Goal: Task Accomplishment & Management: Manage account settings

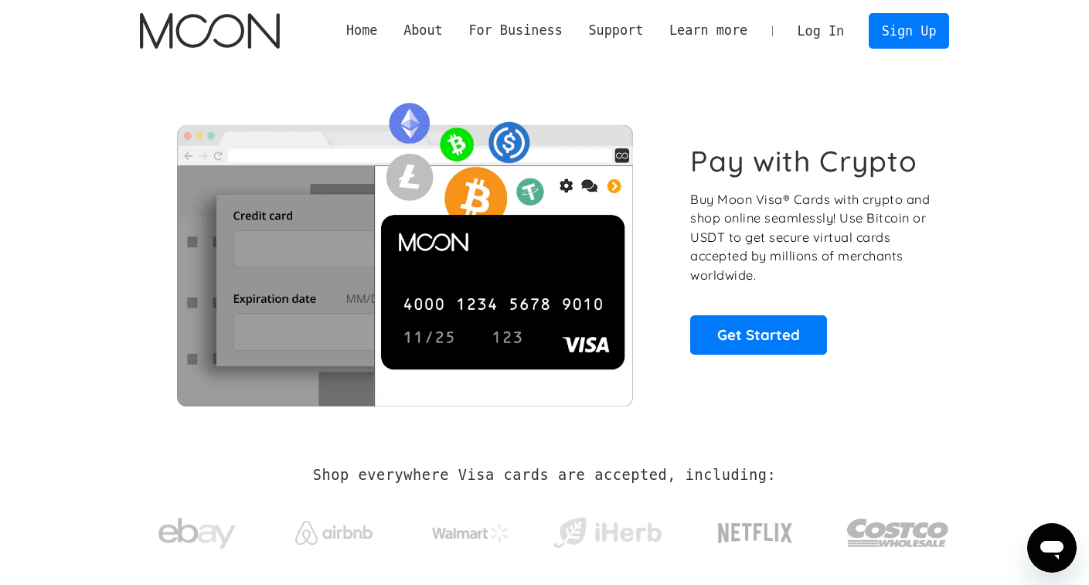
drag, startPoint x: 648, startPoint y: 83, endPoint x: 628, endPoint y: 83, distance: 20.1
click at [648, 83] on div "Pay with Crypto Buy Moon Visa® Cards with crypto and shop online seamlessly! Us…" at bounding box center [545, 249] width 810 height 375
click at [848, 30] on link "Log In" at bounding box center [820, 31] width 73 height 34
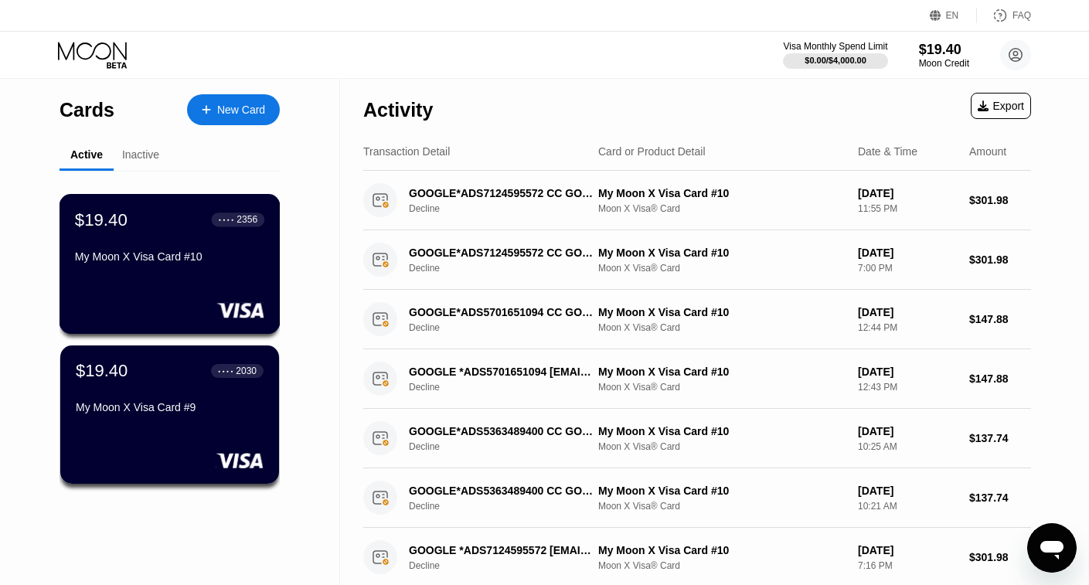
click at [182, 263] on div "My Moon X Visa Card #10" at bounding box center [169, 256] width 189 height 12
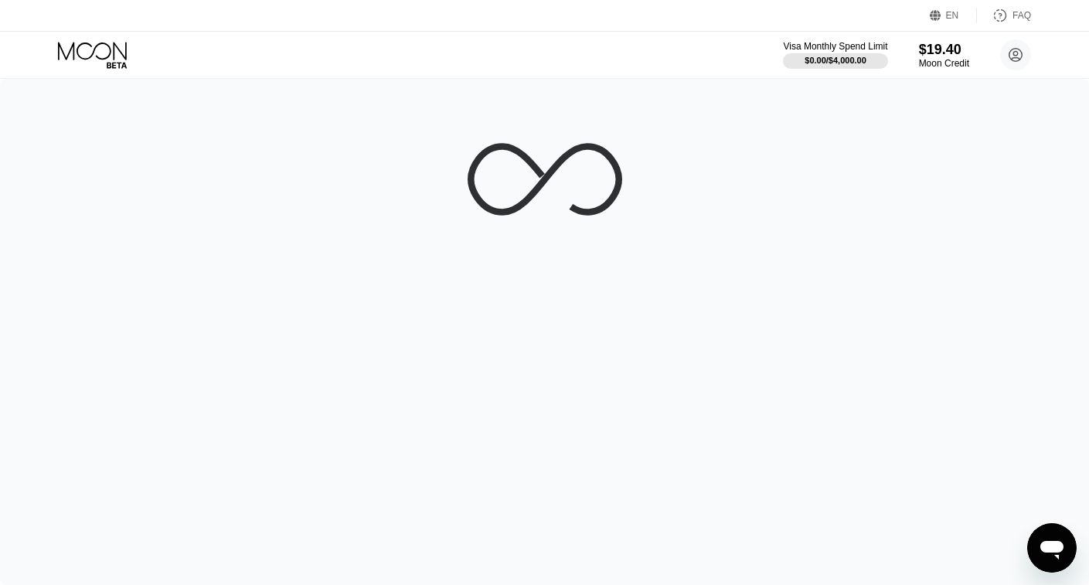
click at [246, 63] on div "Visa Monthly Spend Limit $0.00 / $4,000.00 $19.40 Moon Credit [EMAIL_ADDRESS][D…" at bounding box center [544, 55] width 1089 height 46
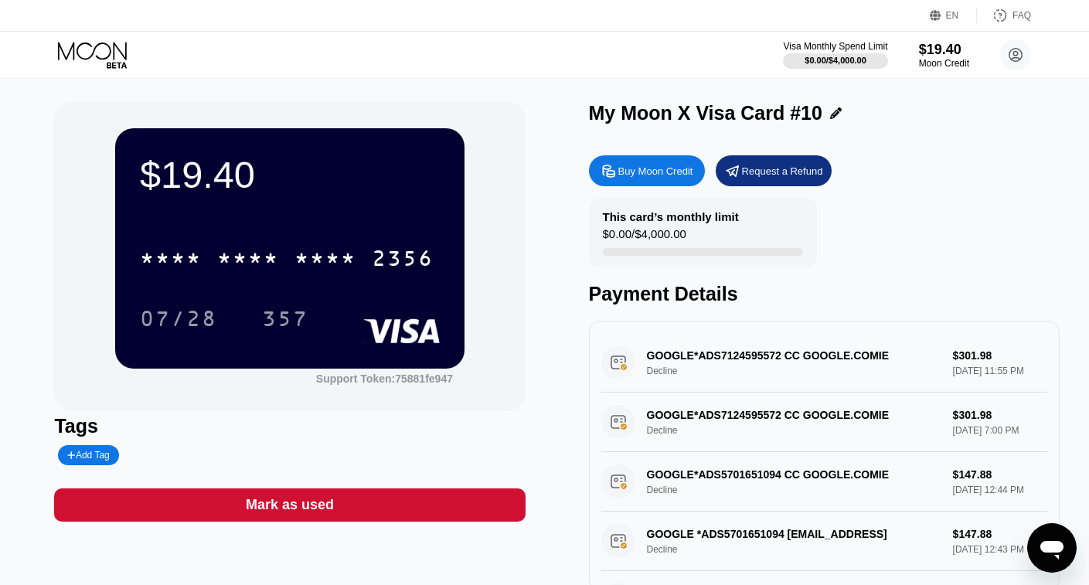
click at [300, 94] on div "$19.40 * * * * * * * * * * * * 2356 07/28 357 Support Token: 75881fe947 Tags Ad…" at bounding box center [544, 354] width 1089 height 551
click at [277, 235] on div "* * * * * * * * * * * * 2356" at bounding box center [290, 253] width 300 height 53
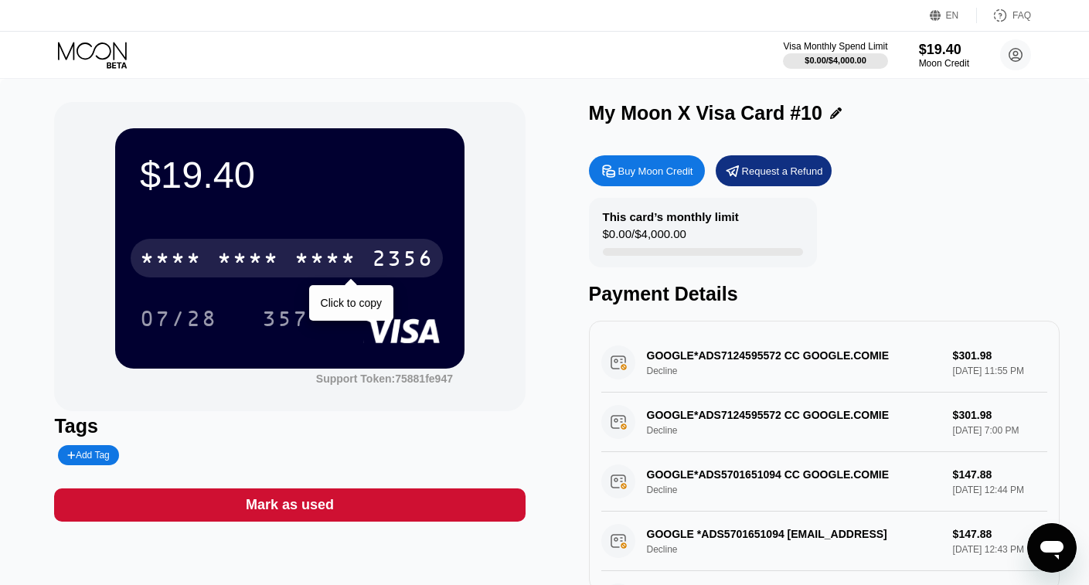
click at [274, 257] on div "* * * *" at bounding box center [248, 260] width 62 height 25
click at [270, 255] on div "6500" at bounding box center [248, 260] width 62 height 25
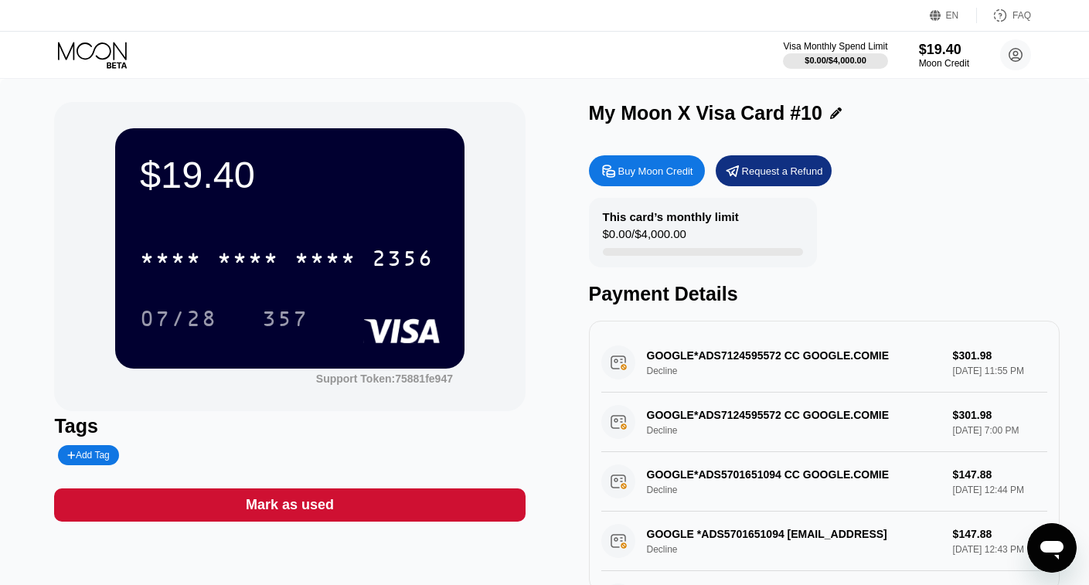
click at [423, 15] on div "EN Language Select an item Save FAQ" at bounding box center [544, 16] width 1089 height 32
